Goal: Task Accomplishment & Management: Manage account settings

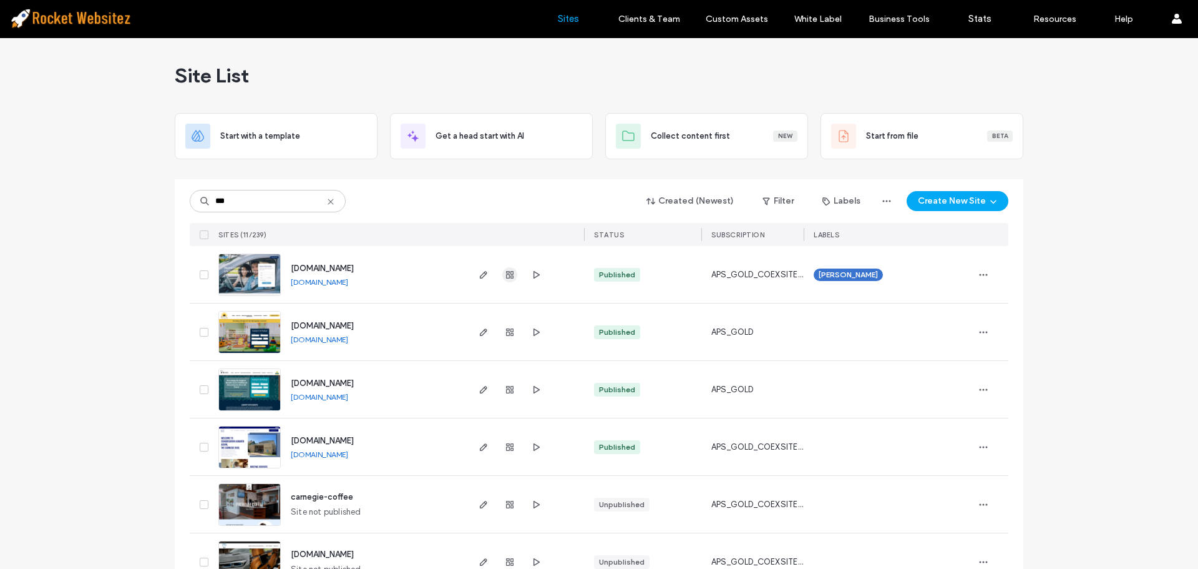
type input "***"
click at [506, 272] on use "button" at bounding box center [509, 274] width 7 height 7
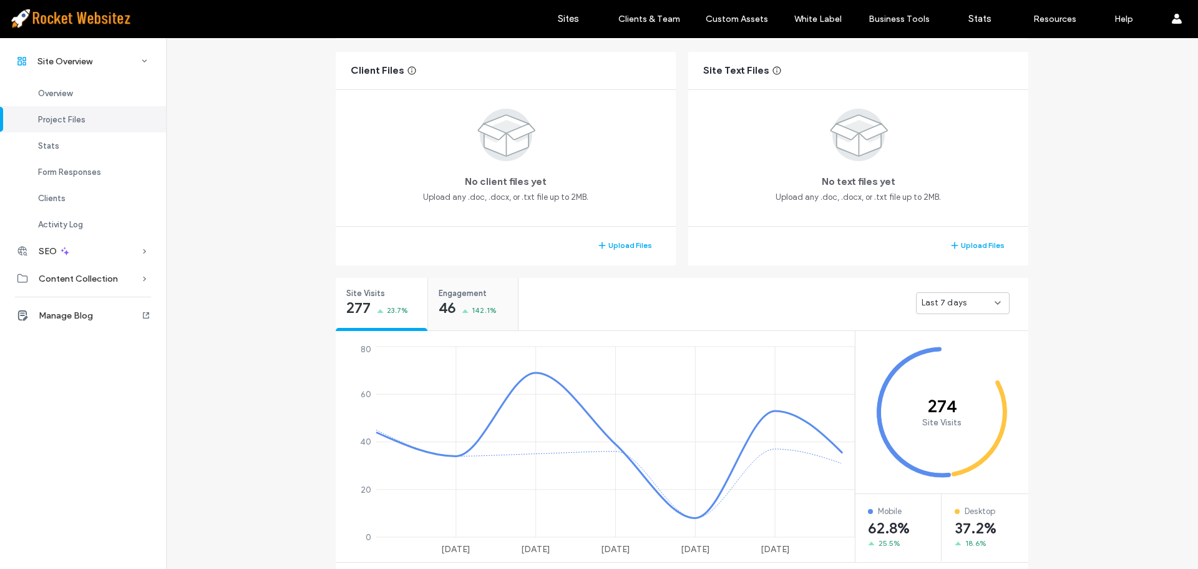
scroll to position [250, 0]
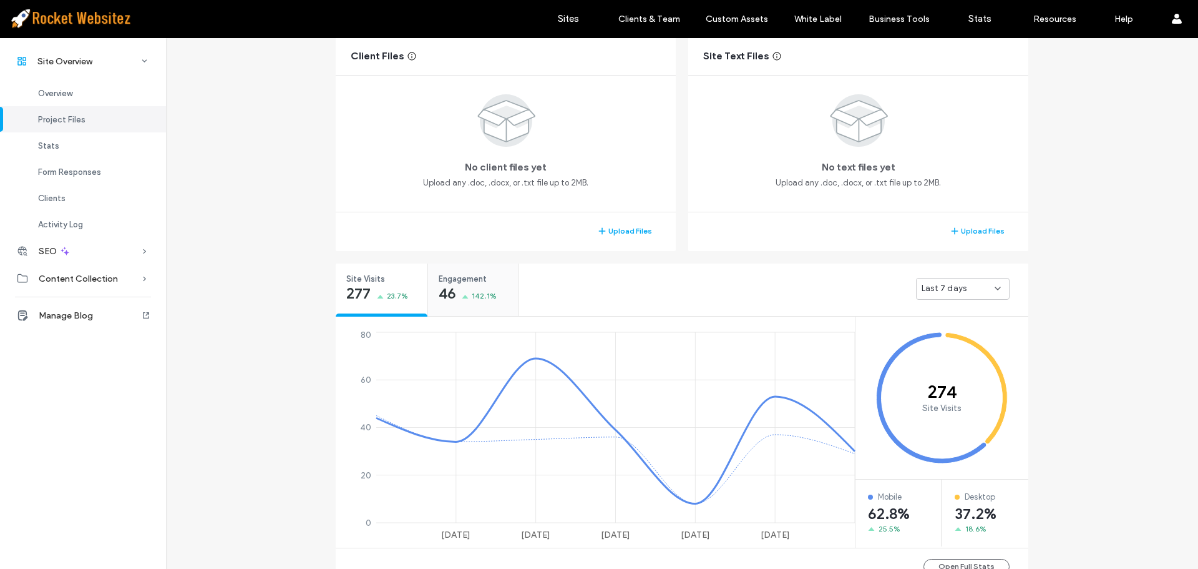
click at [495, 286] on div "Engagement 46 142.1%" at bounding box center [473, 286] width 90 height 47
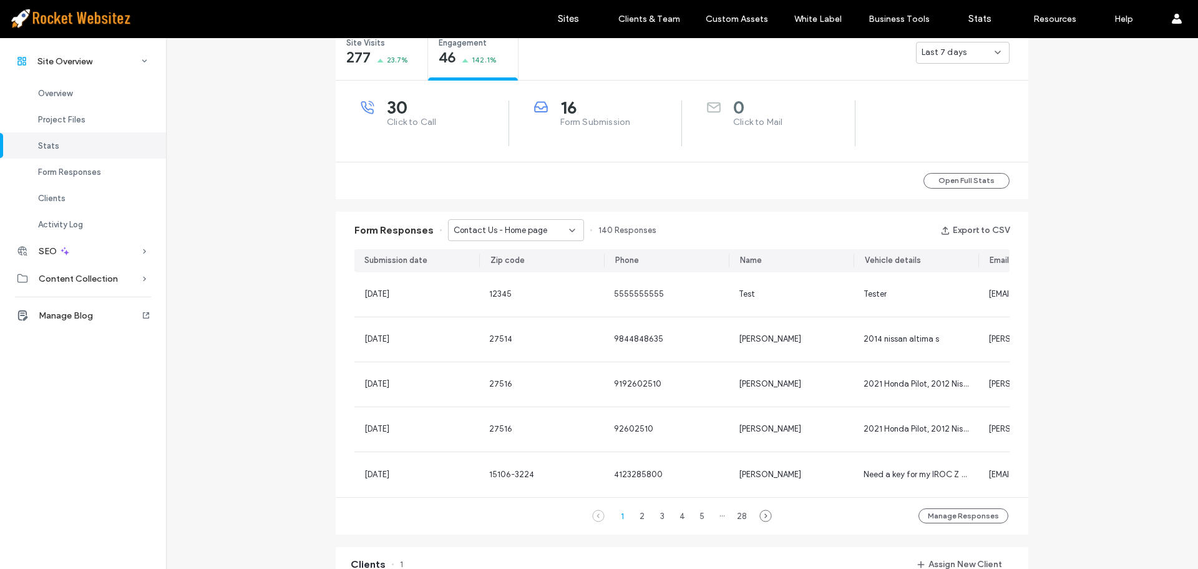
scroll to position [499, 0]
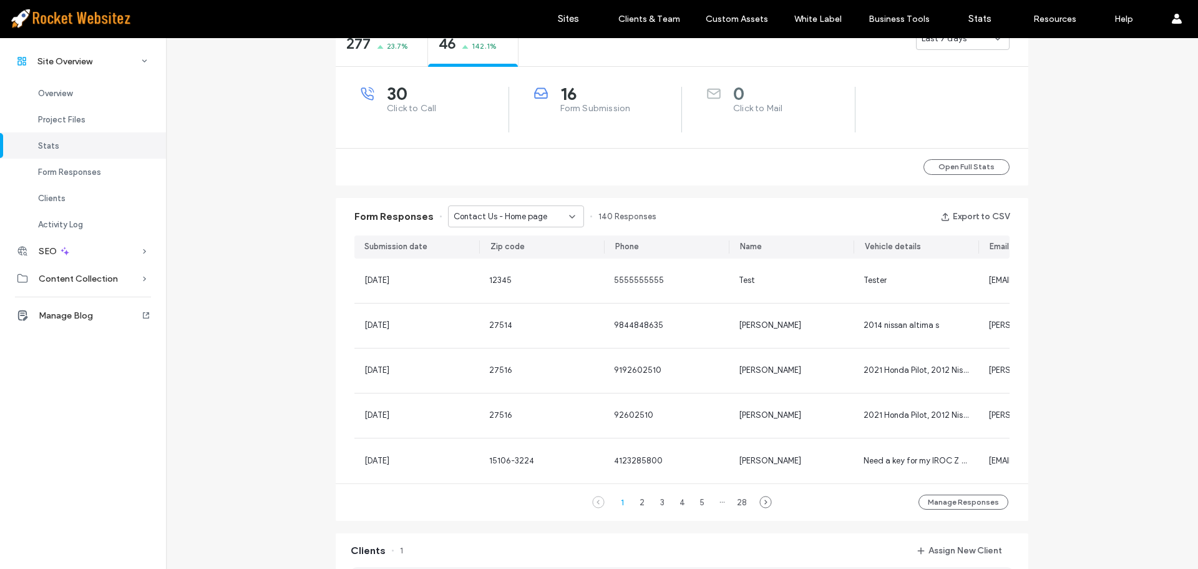
click at [504, 213] on span "Contact Us - Home page" at bounding box center [501, 216] width 94 height 12
click at [493, 263] on span "Contact us any time - Contact Us page" at bounding box center [508, 260] width 120 height 12
click at [524, 222] on span "Contact us any time - Contact Us page" at bounding box center [511, 216] width 115 height 12
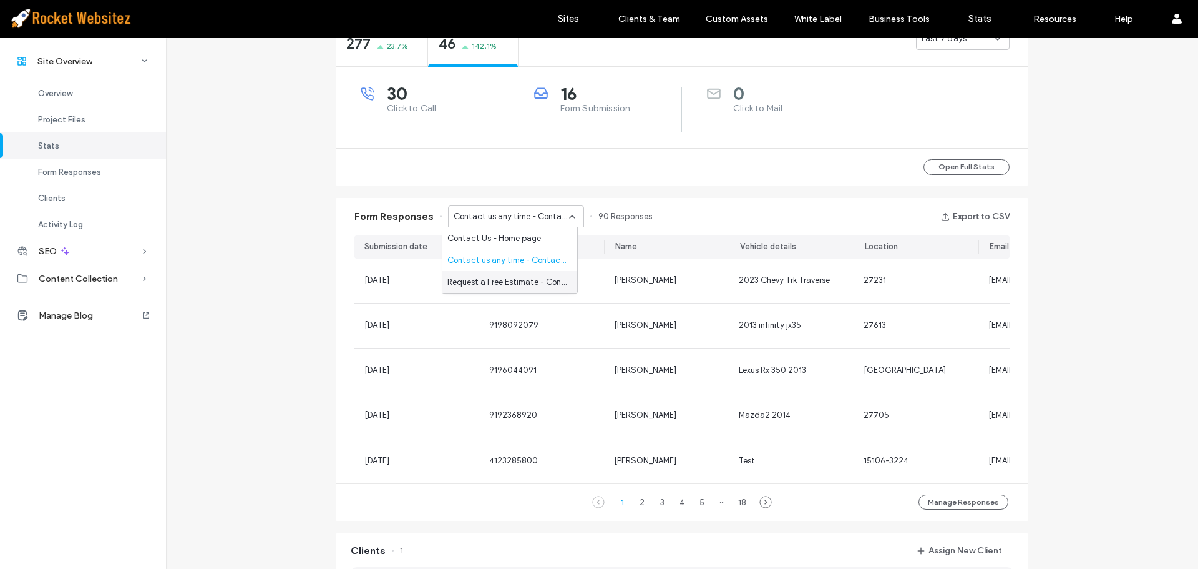
click at [513, 276] on span "Request a Free Estimate - Contact Us popup" at bounding box center [508, 282] width 120 height 12
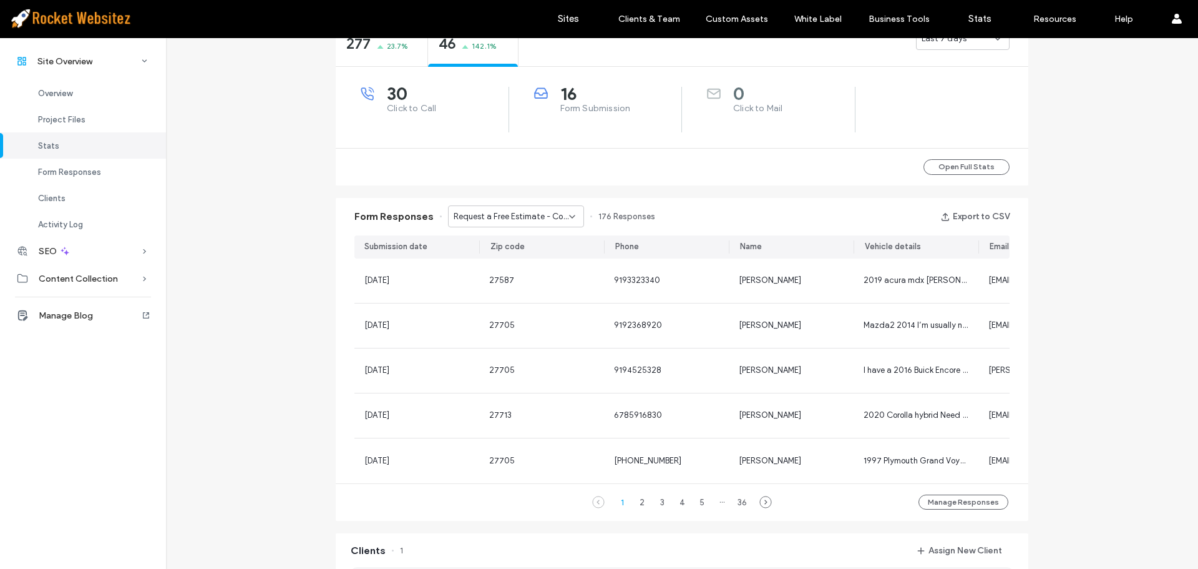
click at [542, 217] on span "Request a Free Estimate - Contact Us popup" at bounding box center [511, 216] width 115 height 12
